Goal: Task Accomplishment & Management: Manage account settings

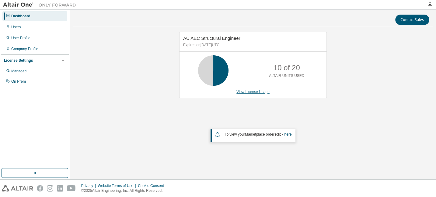
click at [253, 93] on link "View License Usage" at bounding box center [253, 92] width 33 height 4
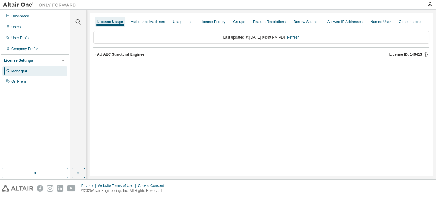
click at [95, 56] on icon "button" at bounding box center [95, 55] width 4 height 4
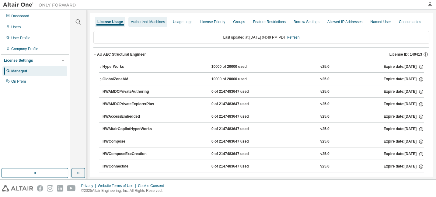
click at [148, 21] on div "Authorized Machines" at bounding box center [148, 21] width 34 height 5
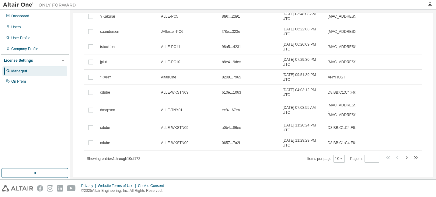
scroll to position [73, 0]
click at [340, 159] on icon "button" at bounding box center [342, 158] width 4 height 4
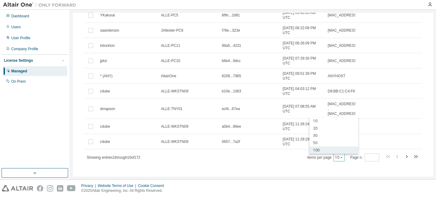
click at [321, 152] on div "100" at bounding box center [334, 150] width 49 height 7
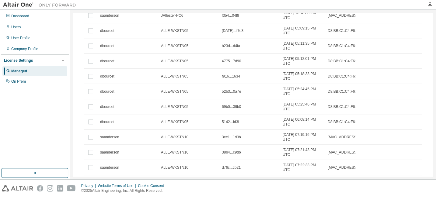
scroll to position [0, 0]
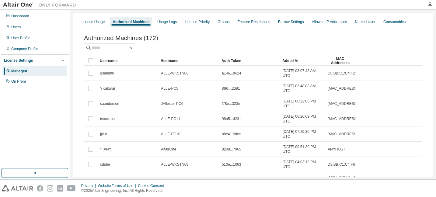
click at [291, 61] on div "Added At" at bounding box center [302, 61] width 40 height 10
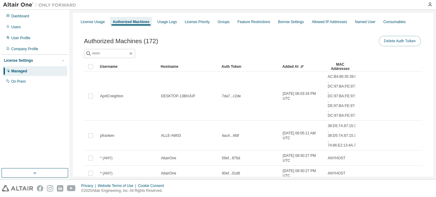
click at [396, 42] on button "Delete Auth Token" at bounding box center [400, 41] width 42 height 10
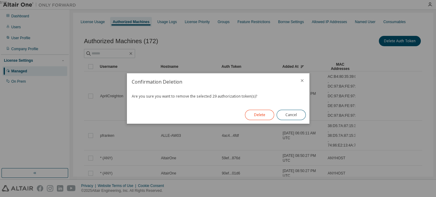
click at [264, 112] on button "Delete" at bounding box center [259, 115] width 29 height 10
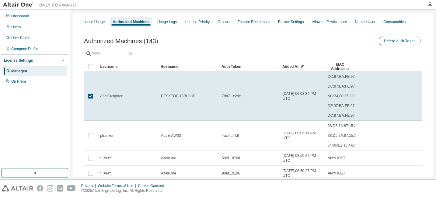
click at [396, 40] on button "Delete Auth Token" at bounding box center [400, 41] width 42 height 10
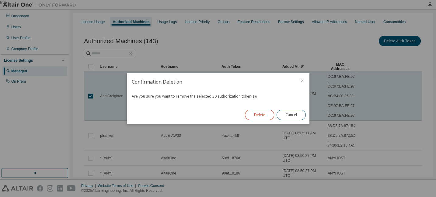
click at [262, 116] on button "Delete" at bounding box center [259, 115] width 29 height 10
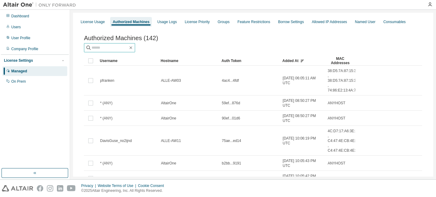
click at [102, 47] on input "text" at bounding box center [110, 48] width 37 height 6
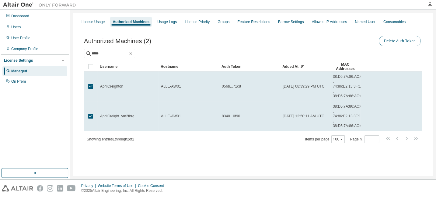
click at [389, 38] on button "Delete Auth Token" at bounding box center [400, 41] width 42 height 10
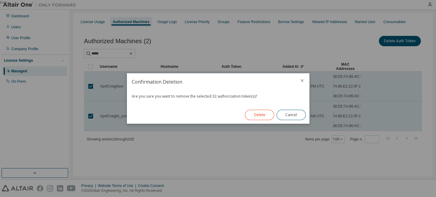
click at [266, 116] on button "Delete" at bounding box center [259, 115] width 29 height 10
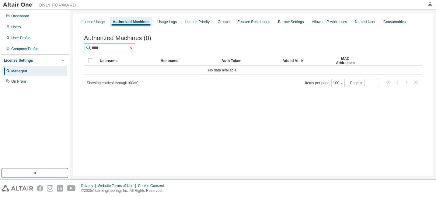
click at [115, 50] on input "*****" at bounding box center [110, 48] width 37 height 6
drag, startPoint x: 115, startPoint y: 50, endPoint x: 73, endPoint y: 47, distance: 42.4
click at [92, 47] on input "*****" at bounding box center [110, 48] width 37 height 6
type input "**"
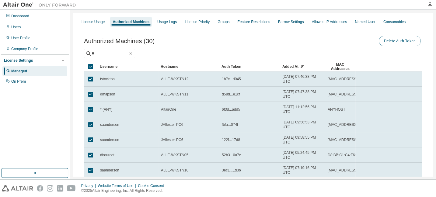
click at [389, 44] on button "Delete Auth Token" at bounding box center [400, 41] width 42 height 10
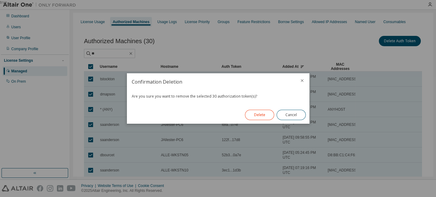
click at [255, 115] on button "Delete" at bounding box center [259, 115] width 29 height 10
